Goal: Find specific page/section

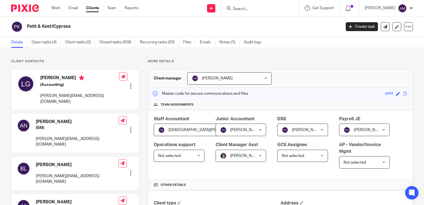
scroll to position [333, 0]
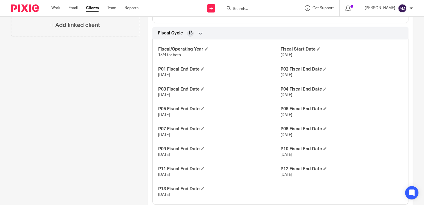
click at [253, 7] on input "Search" at bounding box center [257, 9] width 50 height 5
type input "p"
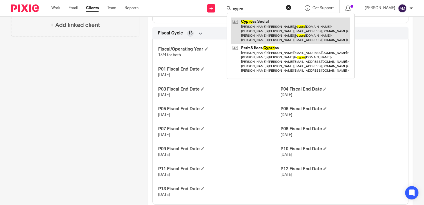
type input "cypre"
click at [276, 26] on link at bounding box center [290, 30] width 119 height 26
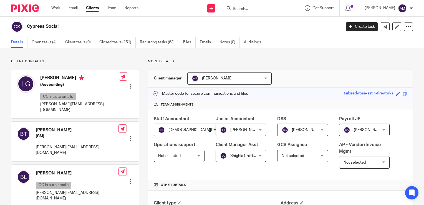
drag, startPoint x: 311, startPoint y: 5, endPoint x: 28, endPoint y: 12, distance: 283.6
click at [311, 5] on div "Get Support Contact Support Help Documentation Access the academy View roadmap" at bounding box center [319, 8] width 40 height 16
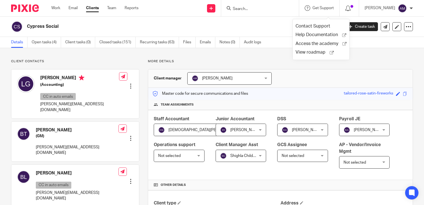
click at [251, 9] on input "Search" at bounding box center [257, 9] width 50 height 5
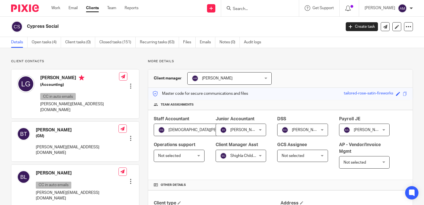
type input "e"
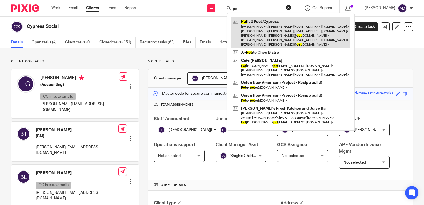
type input "pet"
click at [285, 34] on link at bounding box center [290, 32] width 119 height 31
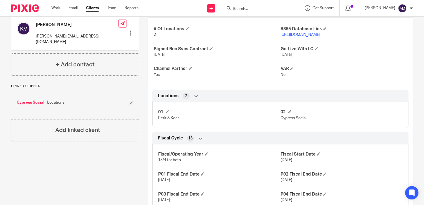
scroll to position [194, 0]
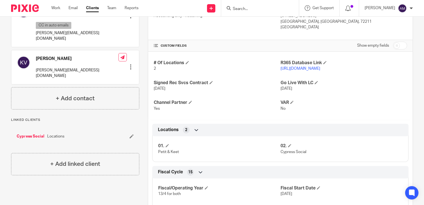
click at [290, 68] on link "[URL][DOMAIN_NAME]" at bounding box center [300, 69] width 40 height 4
